Goal: Information Seeking & Learning: Learn about a topic

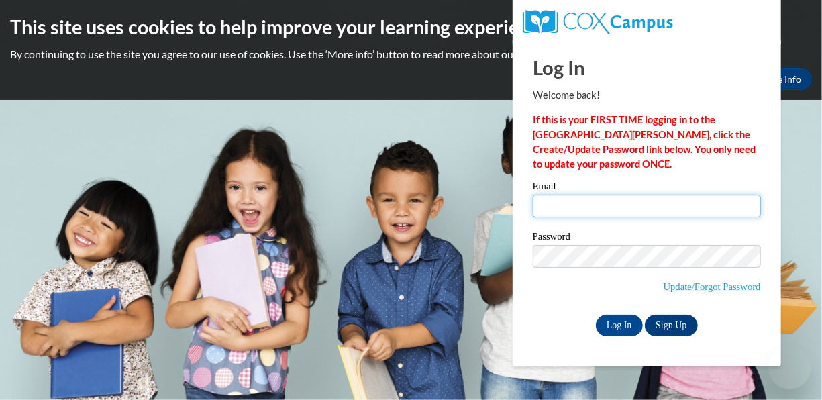
type input "ACross2@kippatl.org"
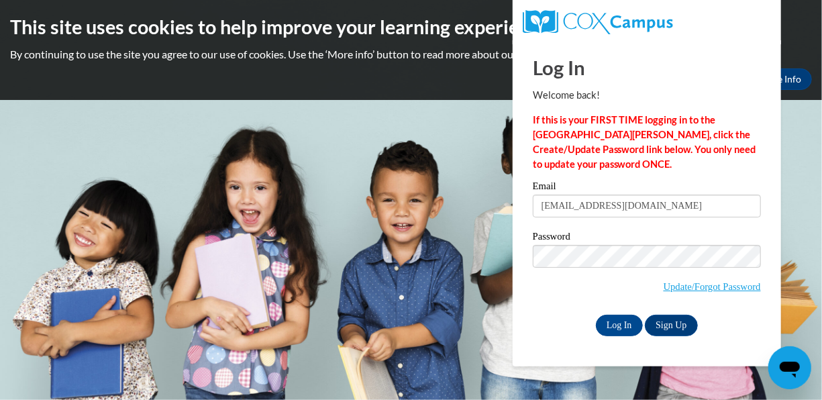
click at [594, 211] on input "ACross2@kippatl.org" at bounding box center [647, 206] width 228 height 23
click at [618, 322] on input "Log In" at bounding box center [619, 325] width 47 height 21
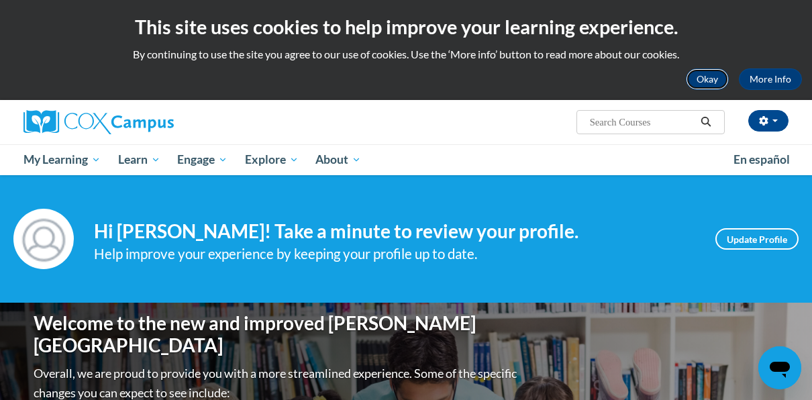
click at [713, 75] on button "Okay" at bounding box center [707, 78] width 43 height 21
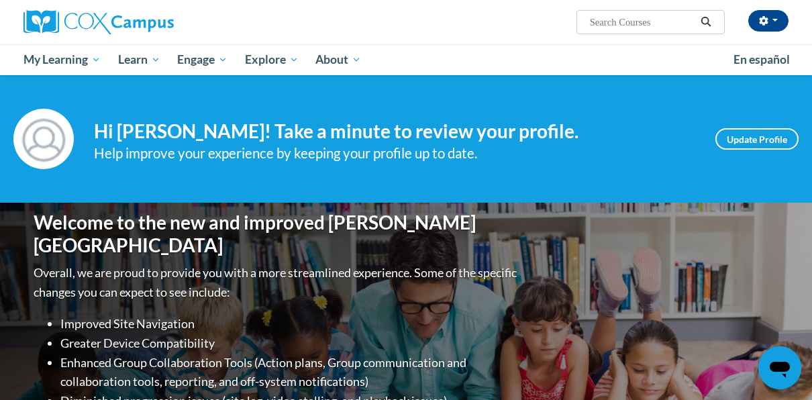
click at [611, 19] on input "Search..." at bounding box center [642, 22] width 107 height 16
type input "esol"
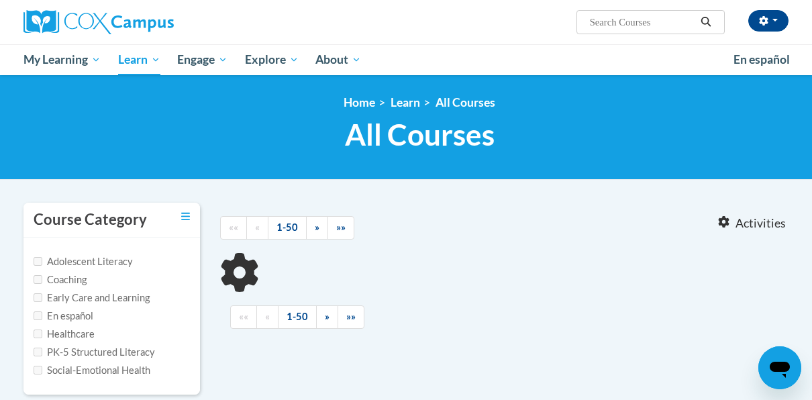
type input "esol"
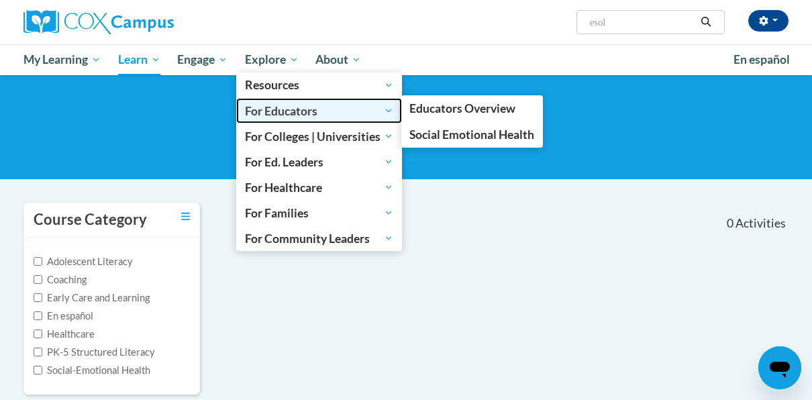
click at [273, 106] on span "For Educators" at bounding box center [319, 111] width 148 height 16
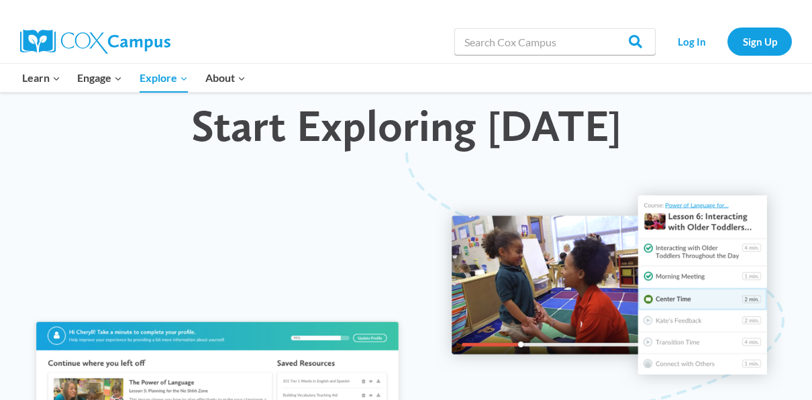
scroll to position [1357, 0]
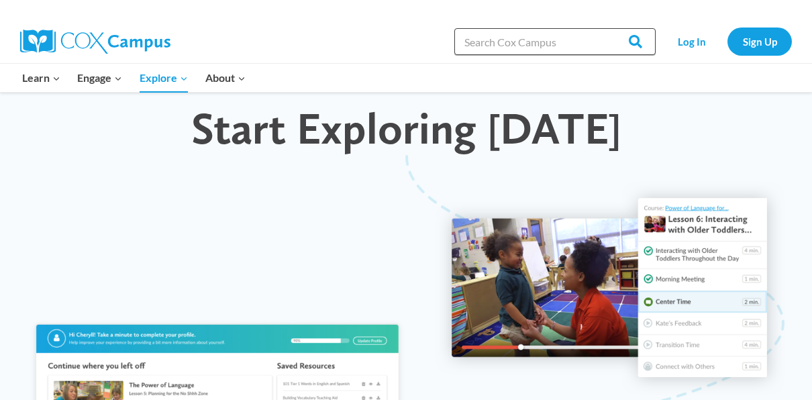
click at [497, 46] on input "Search in [URL][DOMAIN_NAME]" at bounding box center [554, 41] width 201 height 27
type input "esol"
click at [603, 28] on input "Search" at bounding box center [629, 41] width 52 height 27
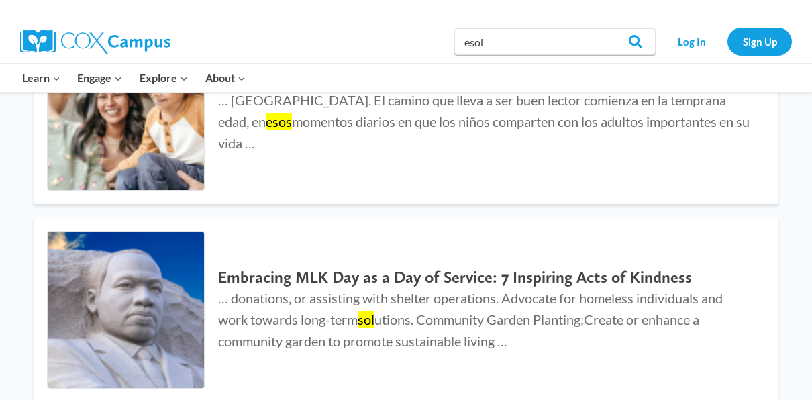
scroll to position [1524, 0]
